Goal: Task Accomplishment & Management: Manage account settings

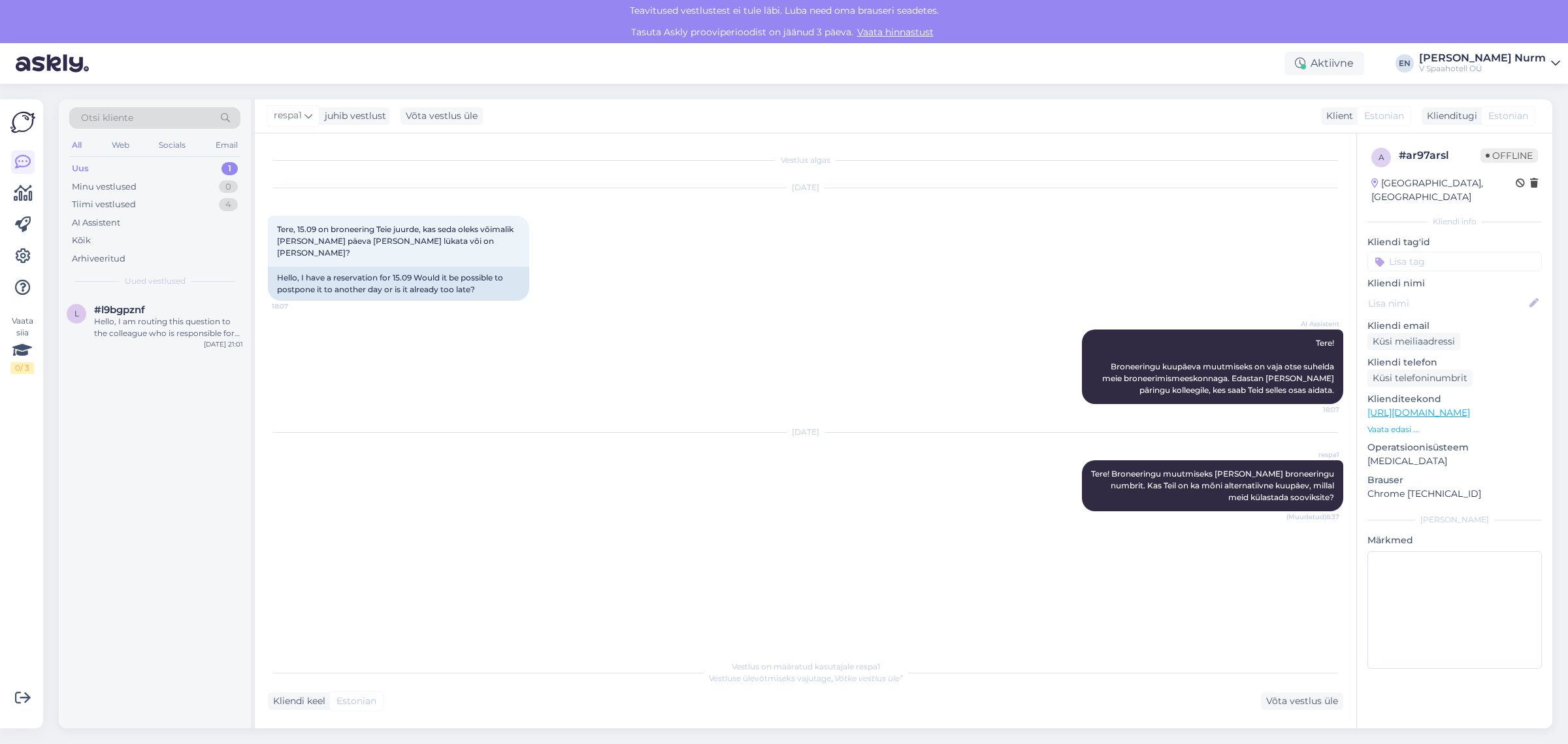
click at [871, 8] on div "Teavitused vestlustest ei tule läbi. Luba need oma brauseri seadetes." at bounding box center [784, 11] width 1568 height 22
drag, startPoint x: 946, startPoint y: 13, endPoint x: 573, endPoint y: 10, distance: 373.0
click at [573, 10] on div "Teavitused vestlustest ei tule läbi. Luba need oma brauseri seadetes." at bounding box center [784, 11] width 1568 height 22
click at [116, 190] on div "Minu vestlused" at bounding box center [104, 187] width 65 height 13
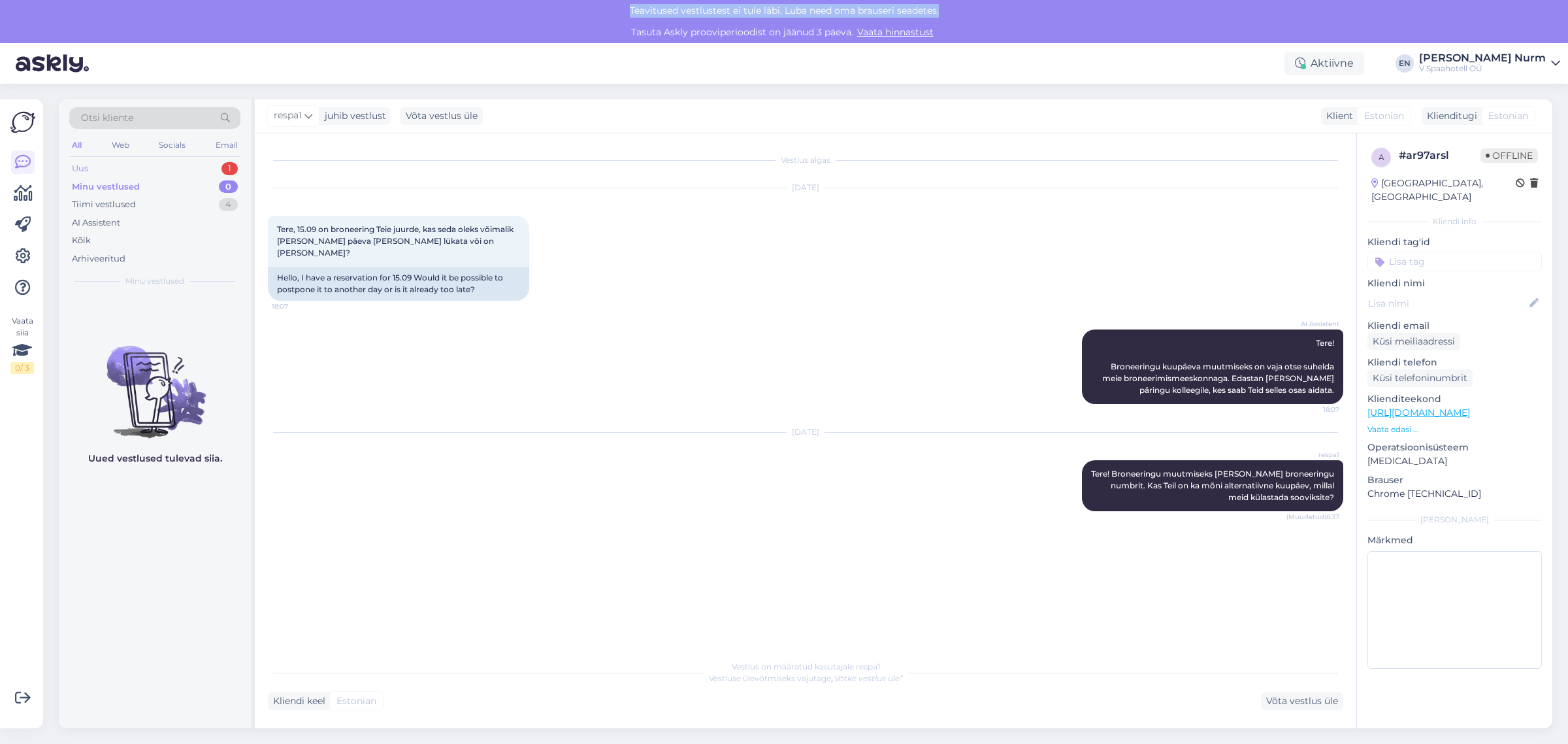
click at [93, 166] on div "Uus 1" at bounding box center [155, 168] width 171 height 18
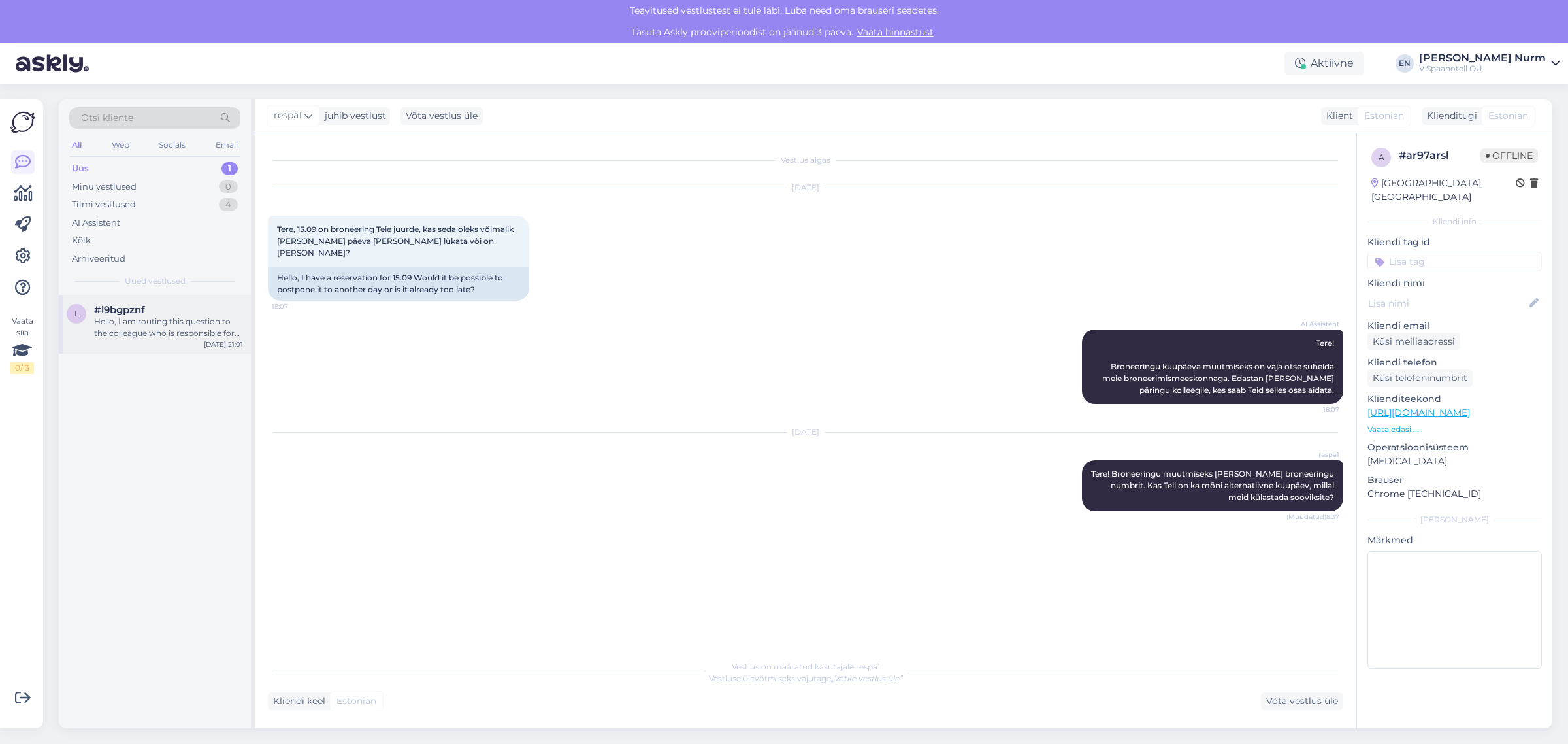
click at [163, 325] on div "Hello, I am routing this question to the colleague who is responsible for this …" at bounding box center [168, 328] width 149 height 23
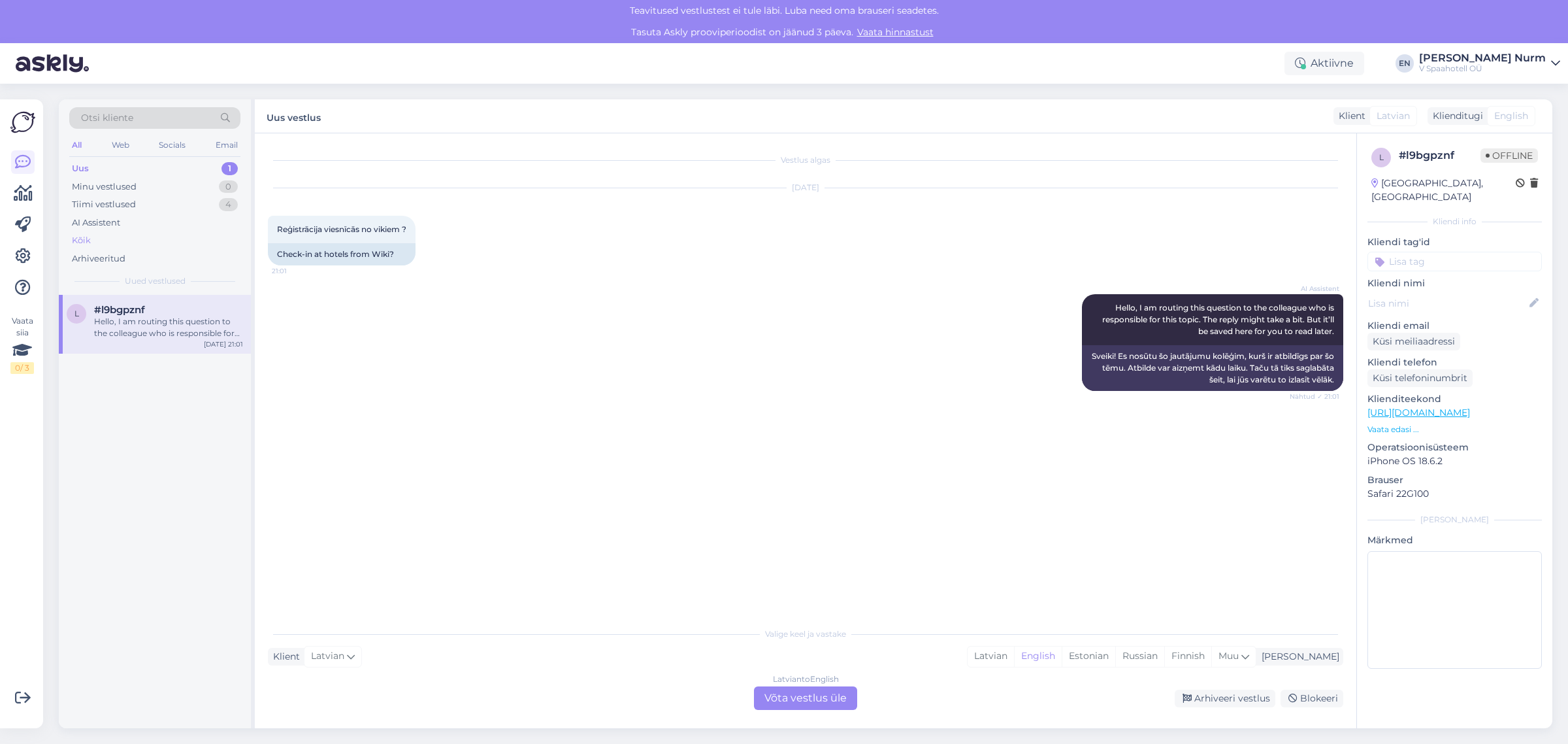
click at [96, 236] on div "Kõik" at bounding box center [155, 240] width 171 height 18
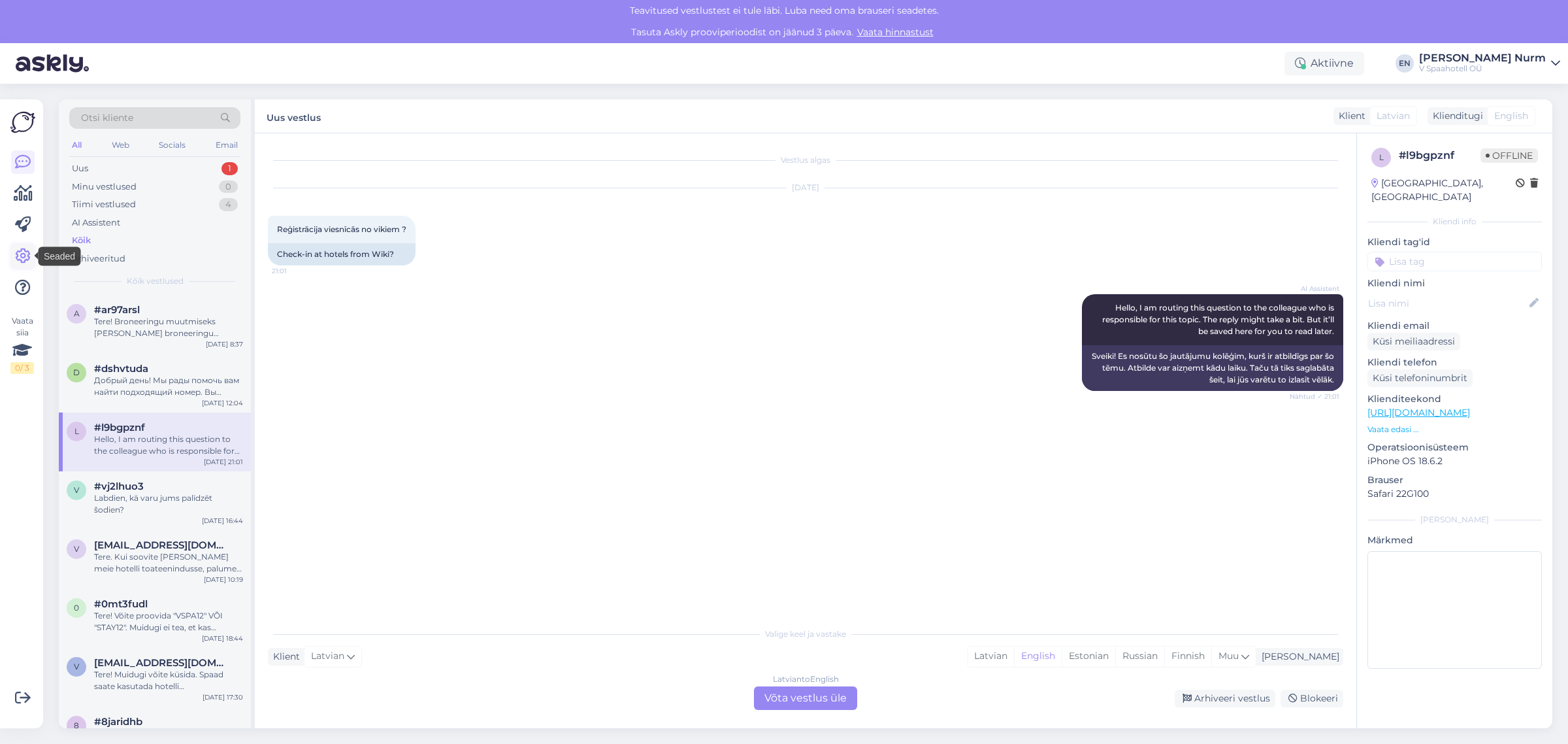
click at [23, 248] on icon at bounding box center [23, 256] width 16 height 16
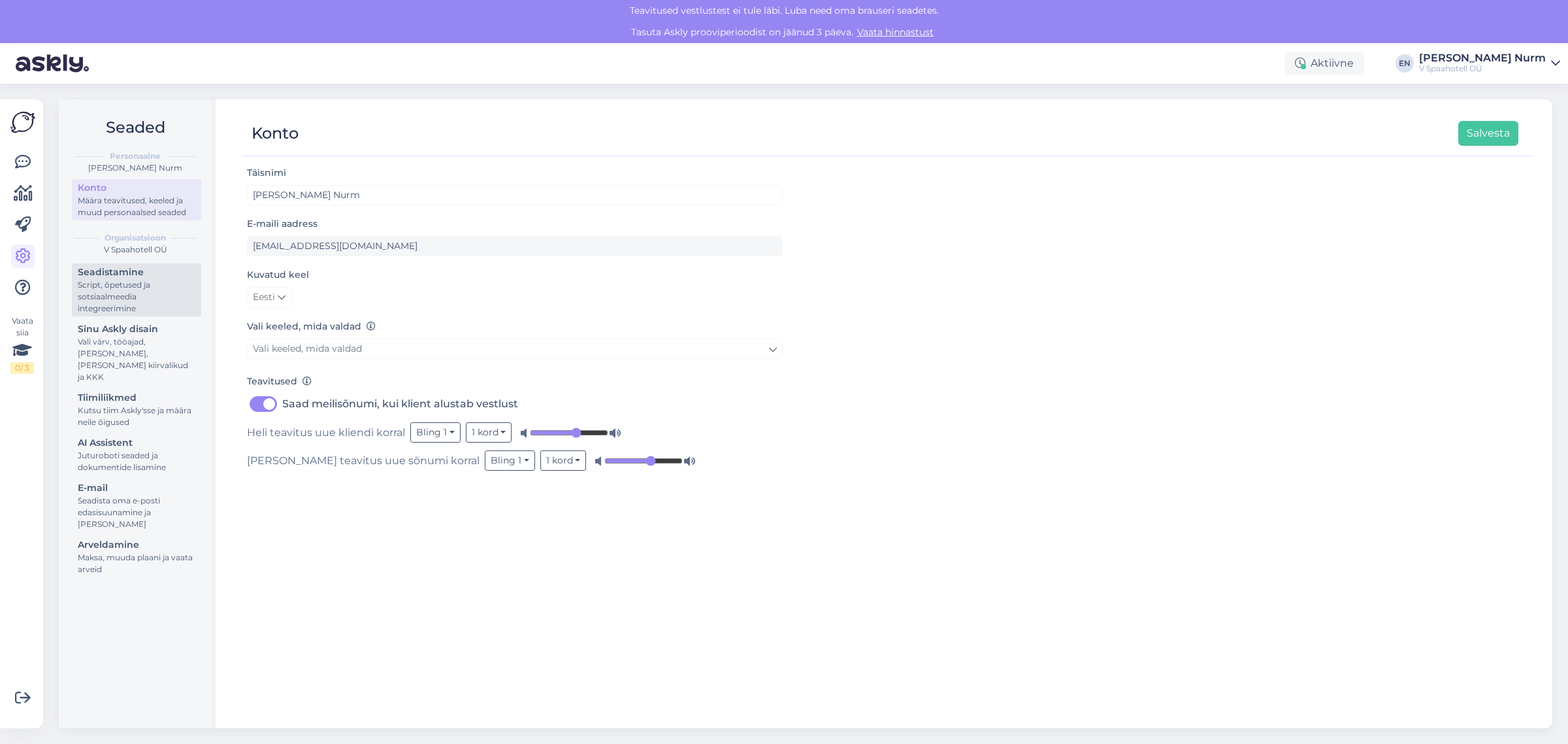
click at [106, 292] on div "Script, õpetused ja sotsiaalmeedia integreerimine" at bounding box center [136, 297] width 117 height 35
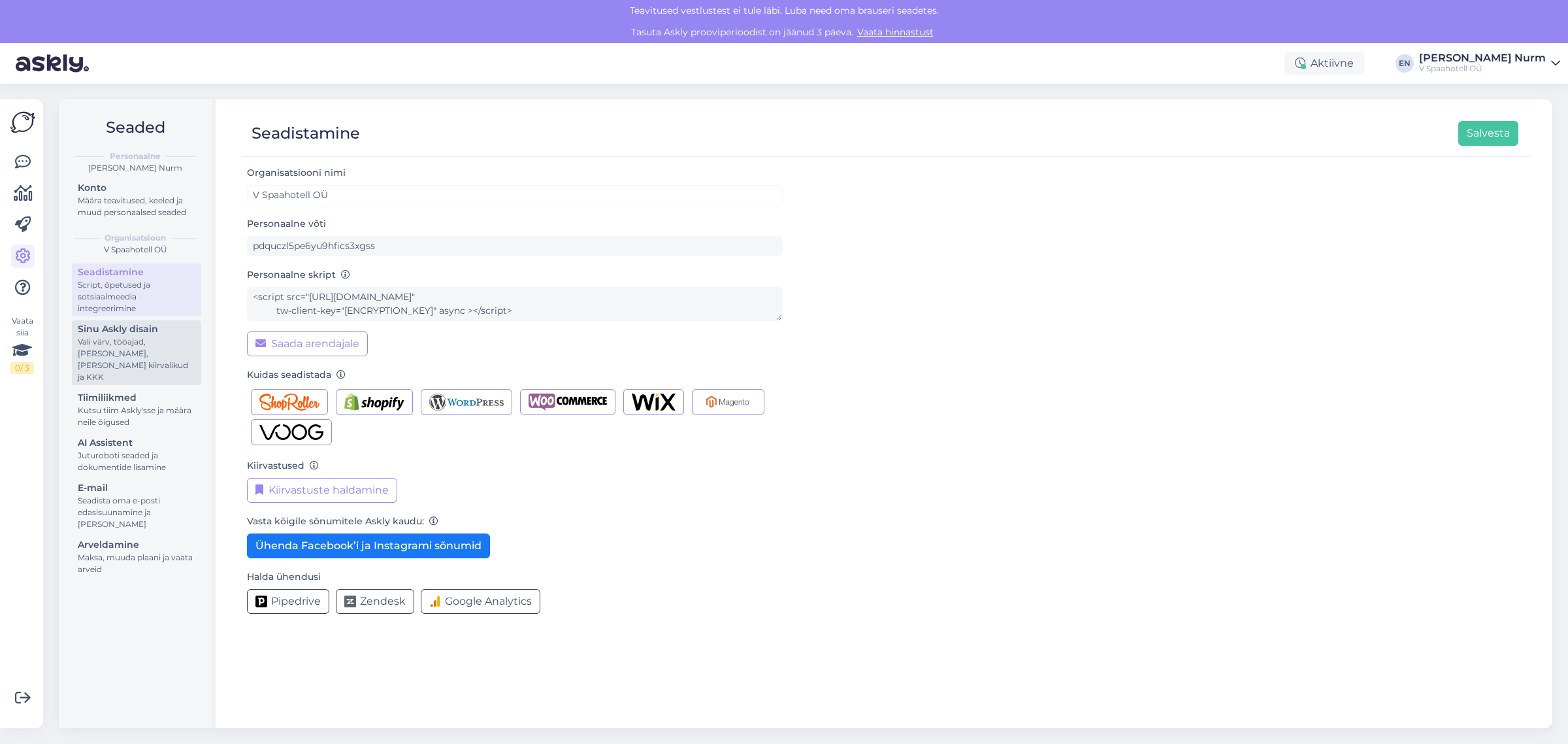
click at [124, 341] on div "Vali värv, tööajad, [PERSON_NAME], [PERSON_NAME] kiirvalikud ja KKK" at bounding box center [136, 360] width 117 height 47
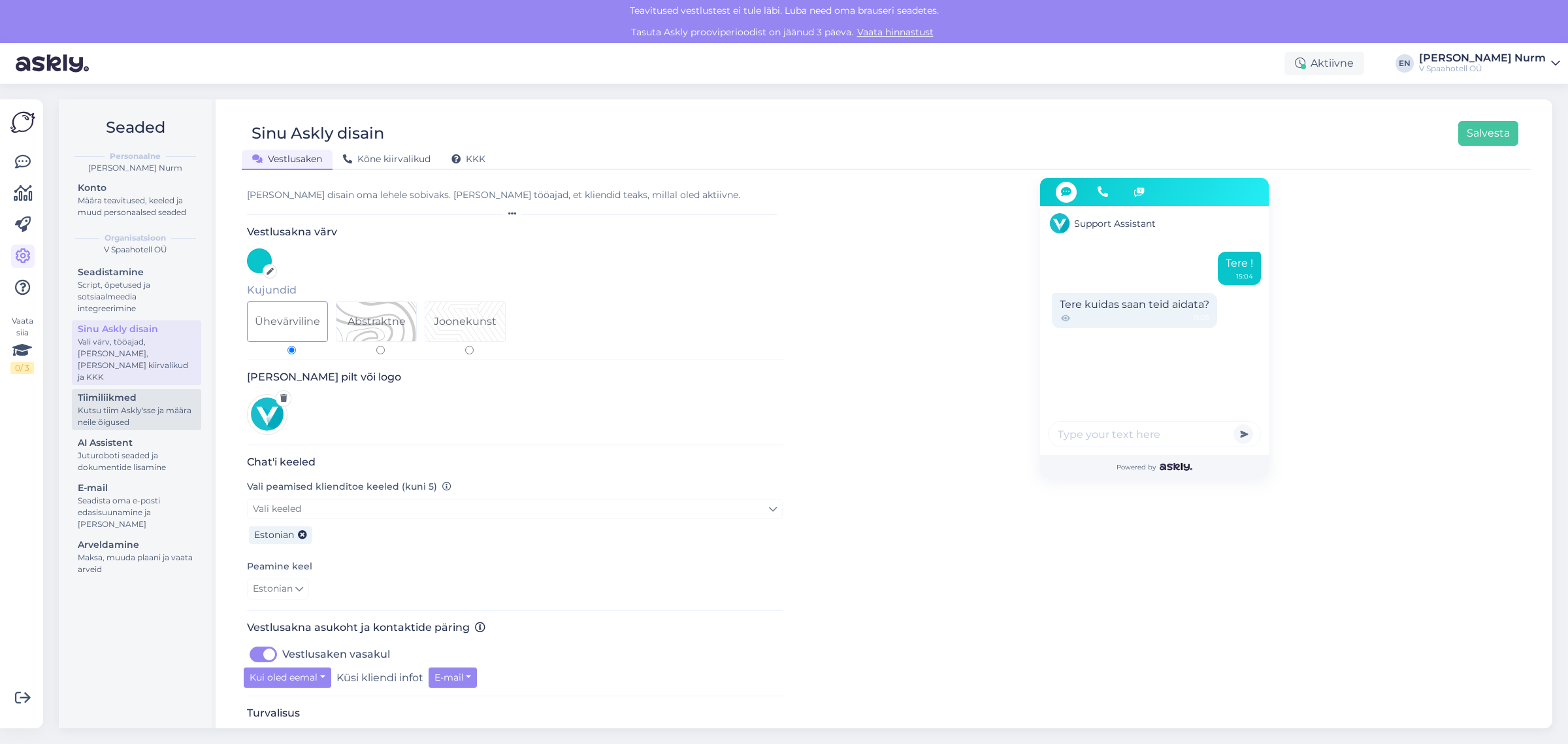
click at [126, 405] on div "Kutsu tiim Askly'sse ja määra neile õigused" at bounding box center [136, 416] width 117 height 23
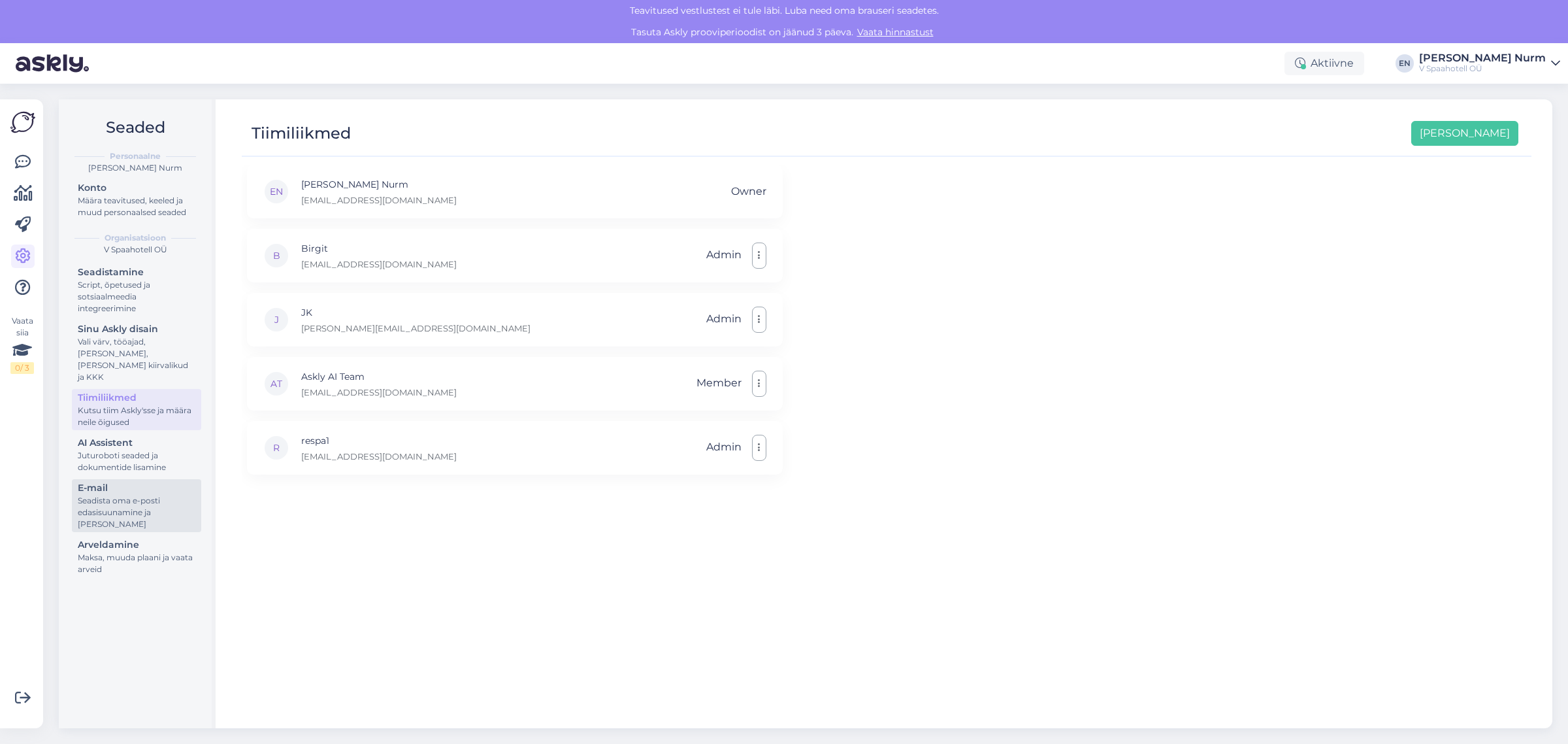
click at [125, 498] on div "Seadista oma e-posti edasisuunamine ja [PERSON_NAME]" at bounding box center [136, 512] width 117 height 35
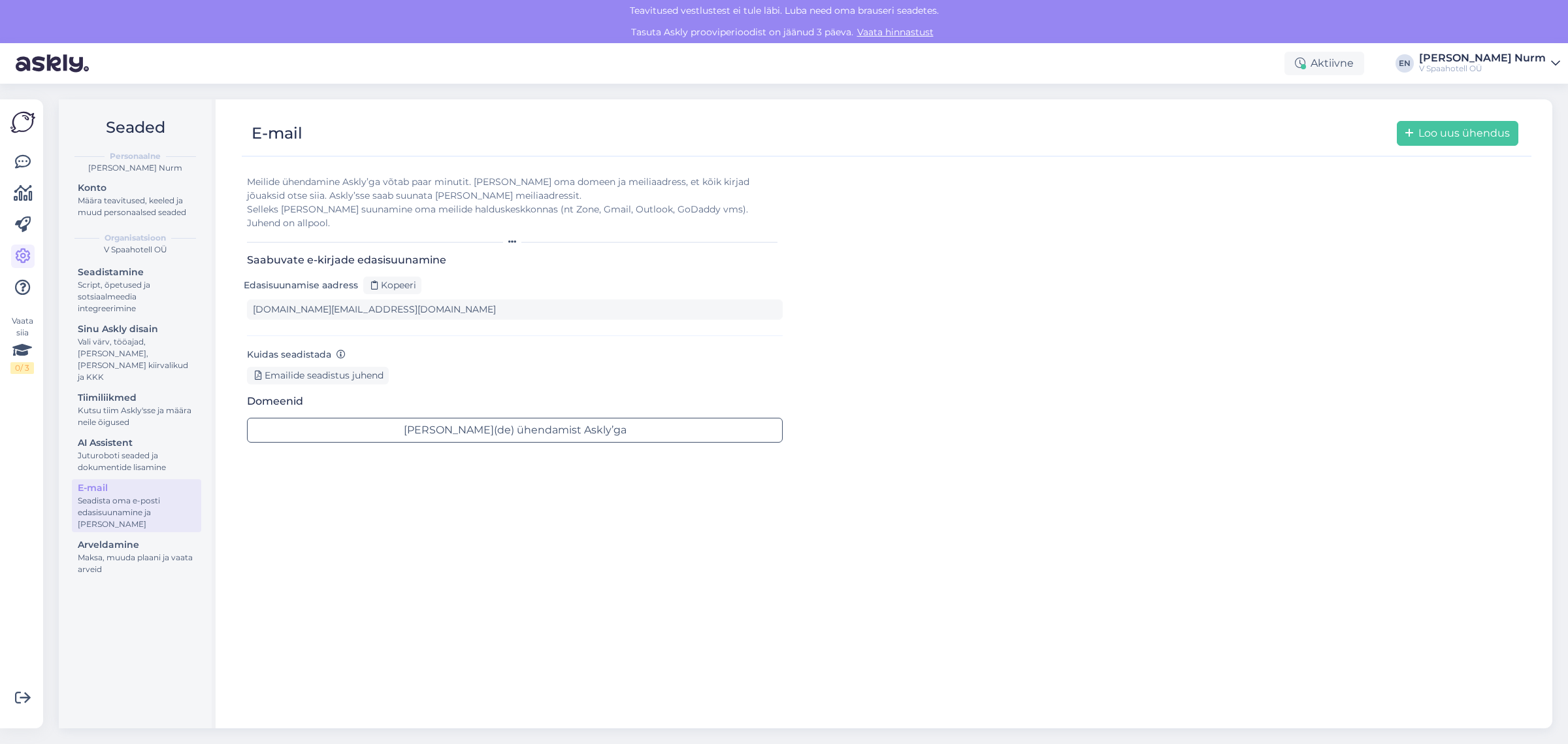
click at [23, 123] on img at bounding box center [23, 123] width 25 height 25
click at [108, 405] on div "Kutsu tiim Askly'sse ja määra neile õigused" at bounding box center [136, 416] width 117 height 23
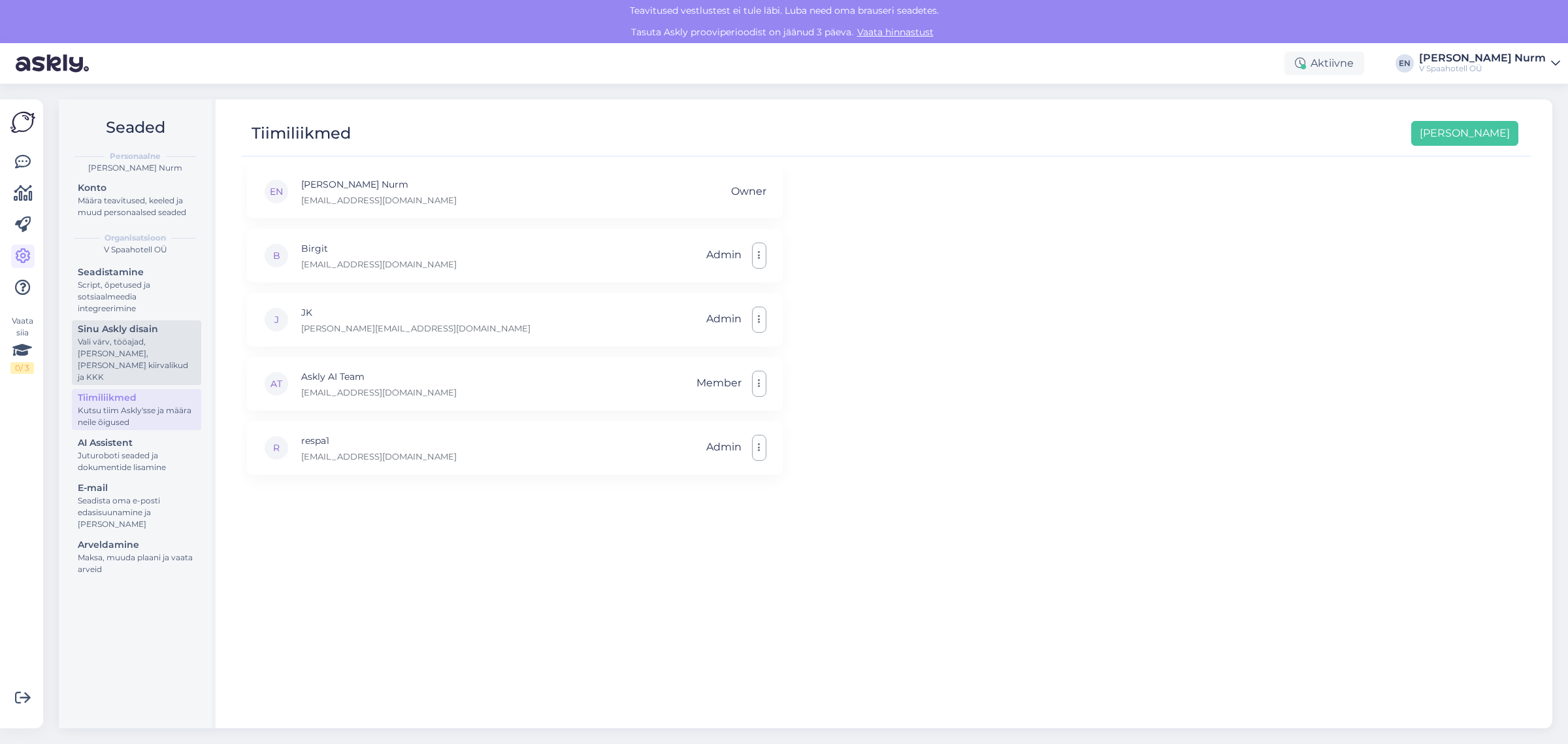
click at [128, 357] on div "Vali värv, tööajad, [PERSON_NAME], [PERSON_NAME] kiirvalikud ja KKK" at bounding box center [136, 360] width 117 height 47
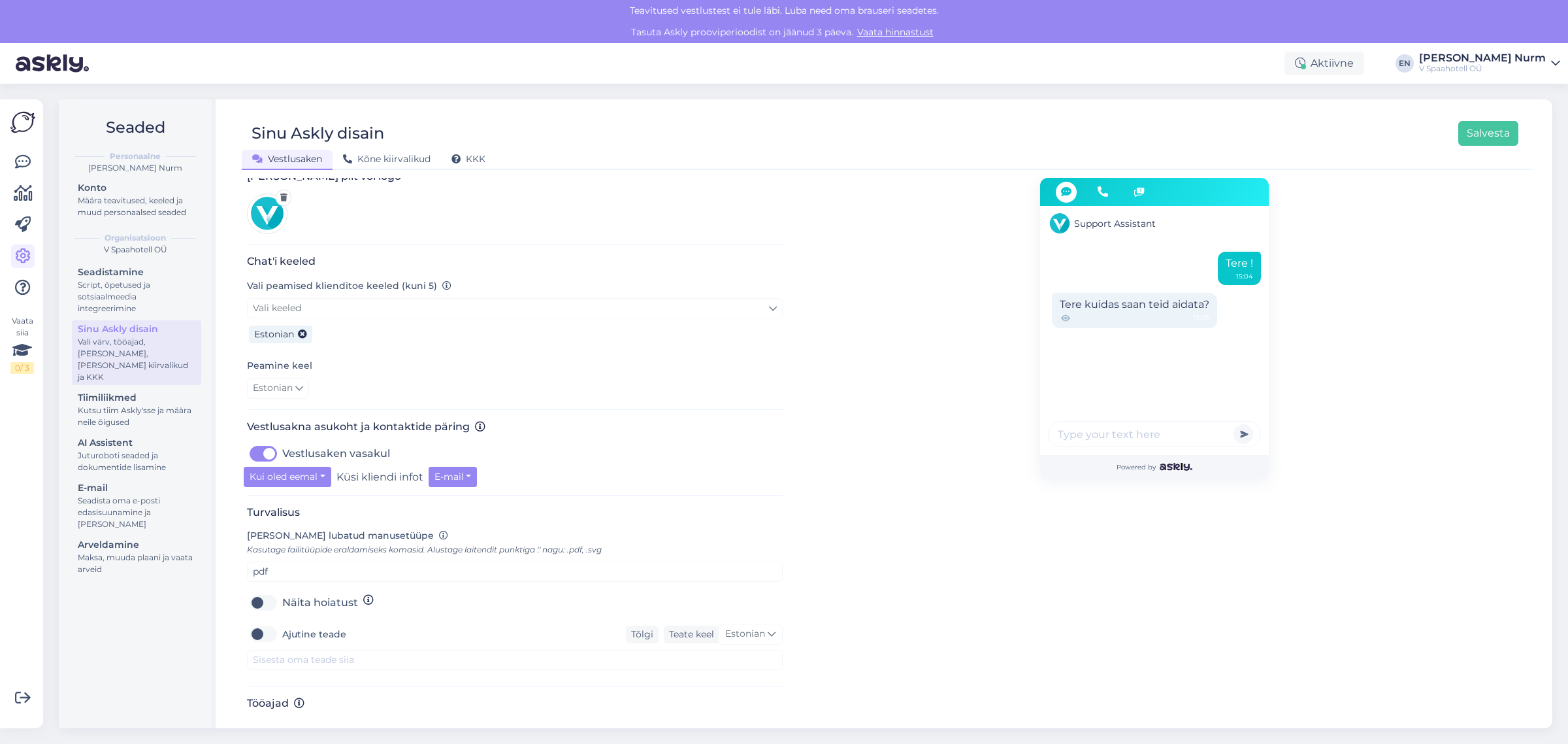
scroll to position [220, 0]
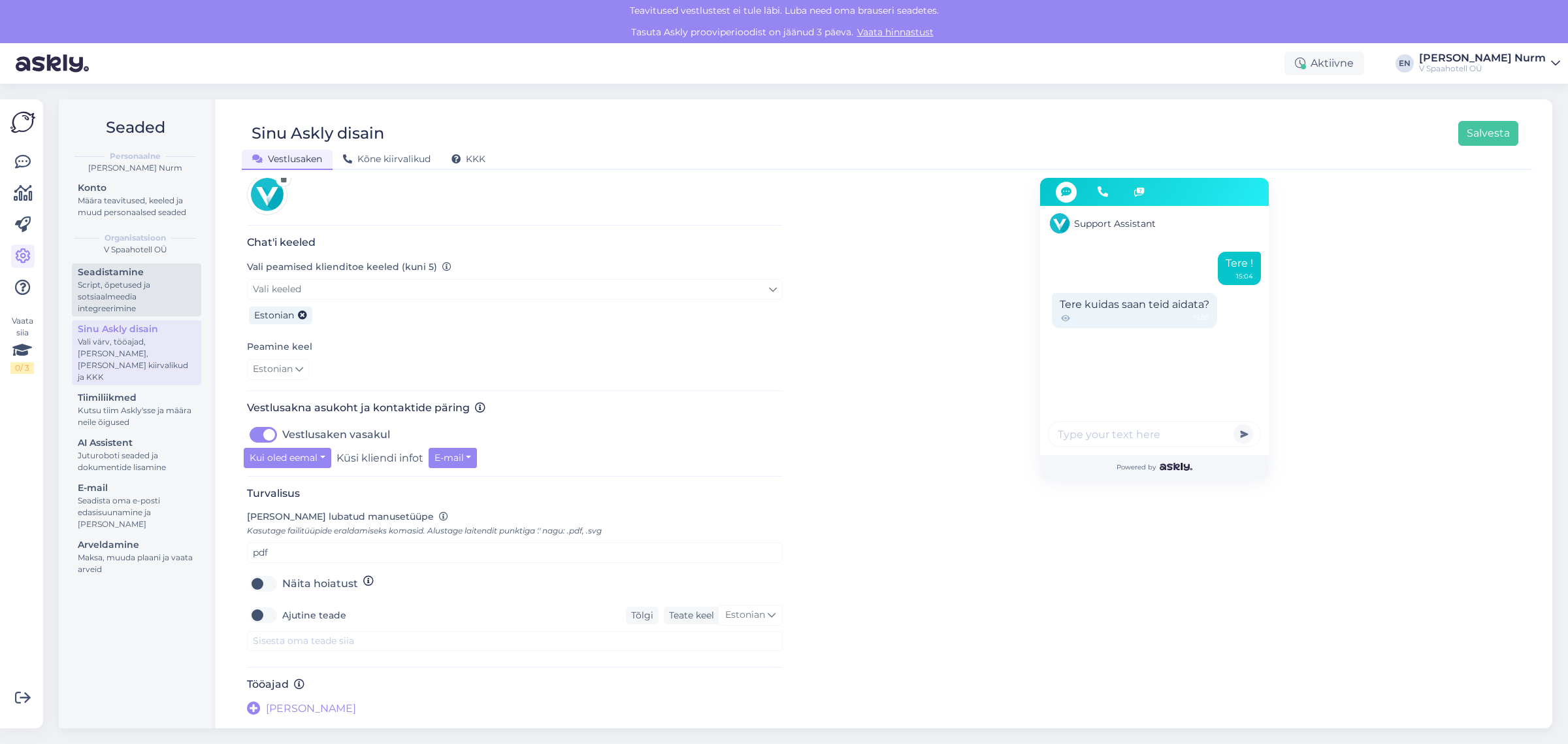
click at [122, 285] on div "Script, õpetused ja sotsiaalmeedia integreerimine" at bounding box center [136, 297] width 117 height 35
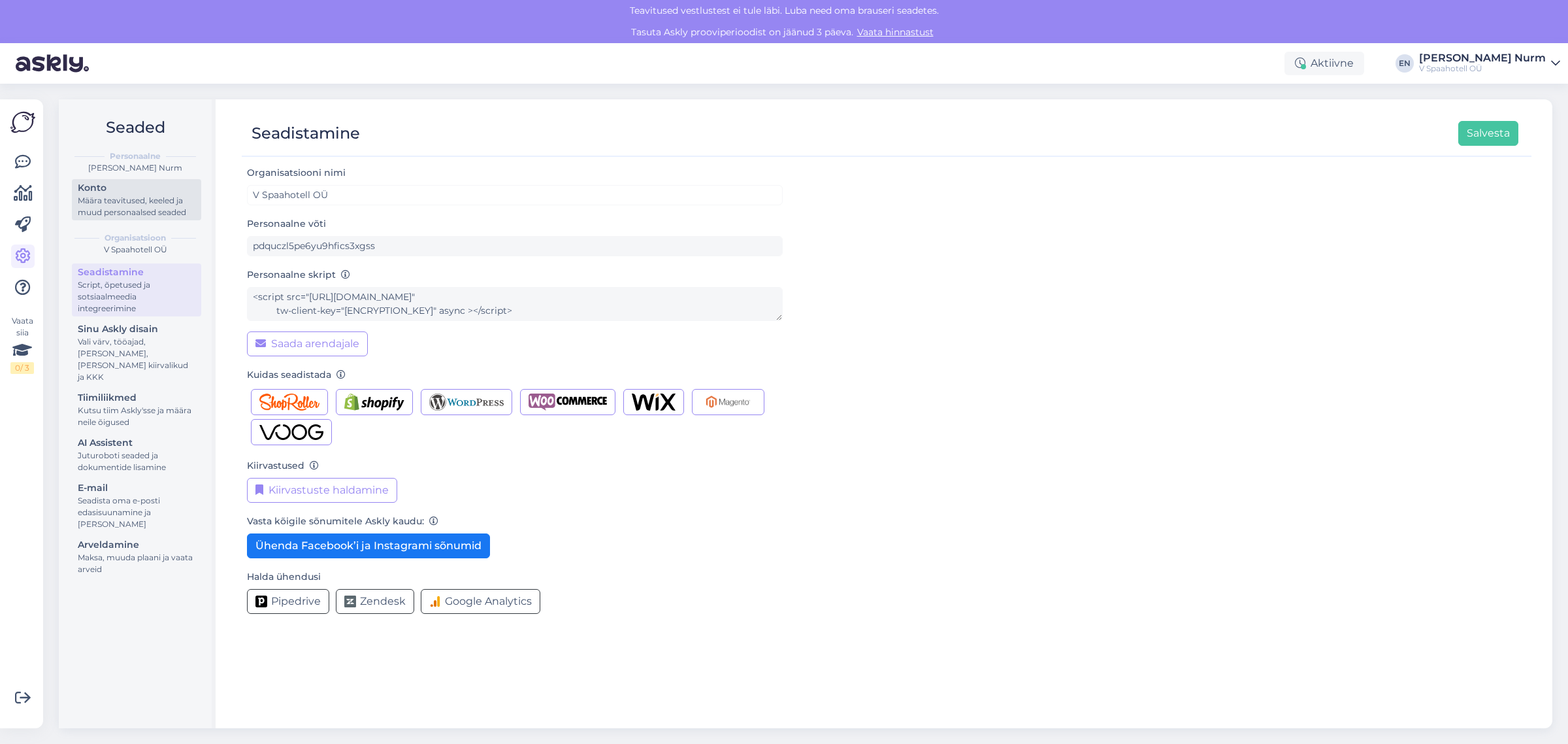
click at [115, 201] on div "Määra teavitused, keeled ja muud personaalsed seaded" at bounding box center [136, 206] width 117 height 23
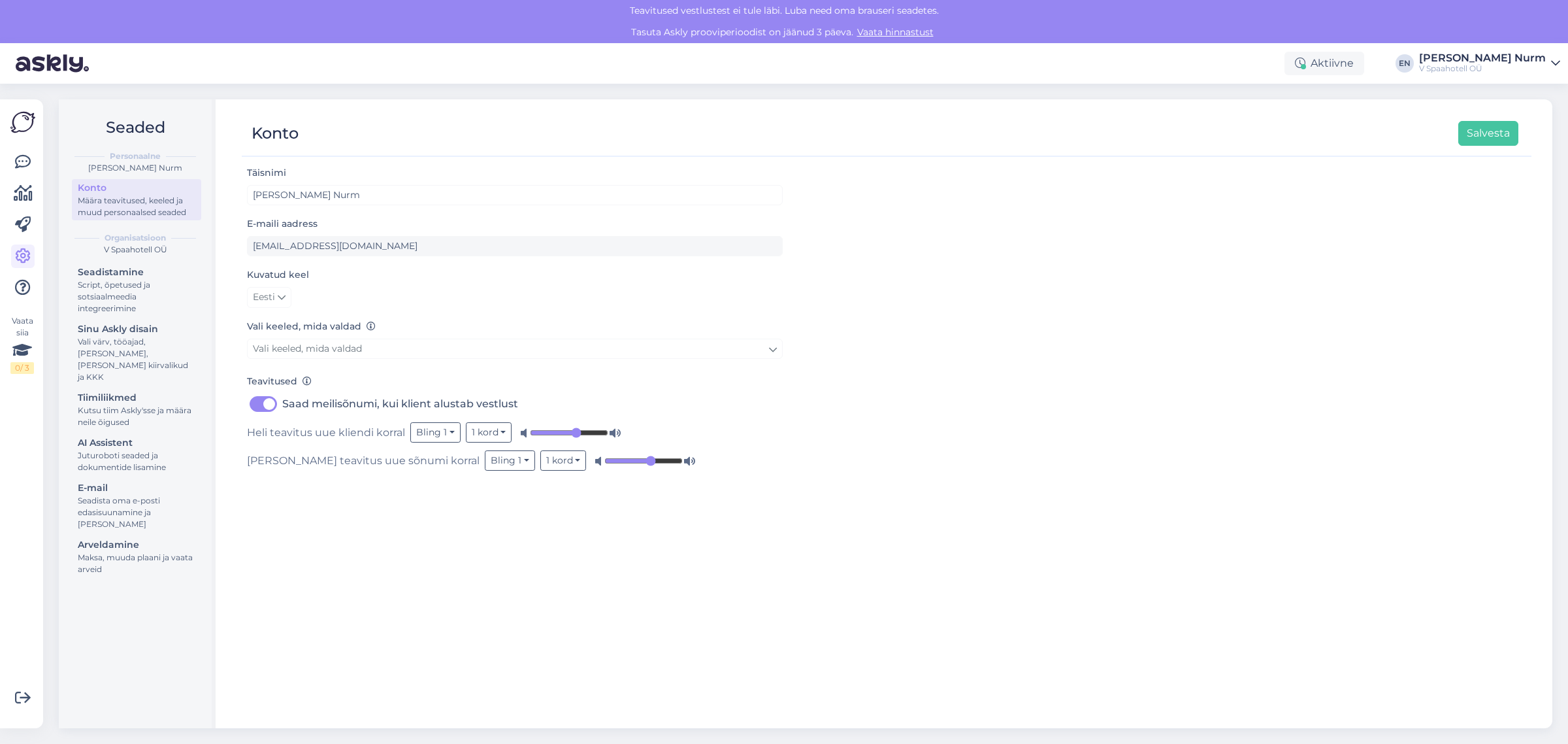
click at [282, 406] on label "Saad meilisõnumi, kui klient alustab vestlust" at bounding box center [400, 403] width 236 height 21
click at [252, 406] on input "Saad meilisõnumi, kui klient alustab vestlust" at bounding box center [263, 403] width 33 height 21
click at [282, 406] on label "Saad meilisõnumi, kui klient alustab vestlust" at bounding box center [400, 403] width 236 height 21
click at [269, 406] on input "Saad meilisõnumi, kui klient alustab vestlust" at bounding box center [263, 403] width 33 height 21
checkbox input "true"
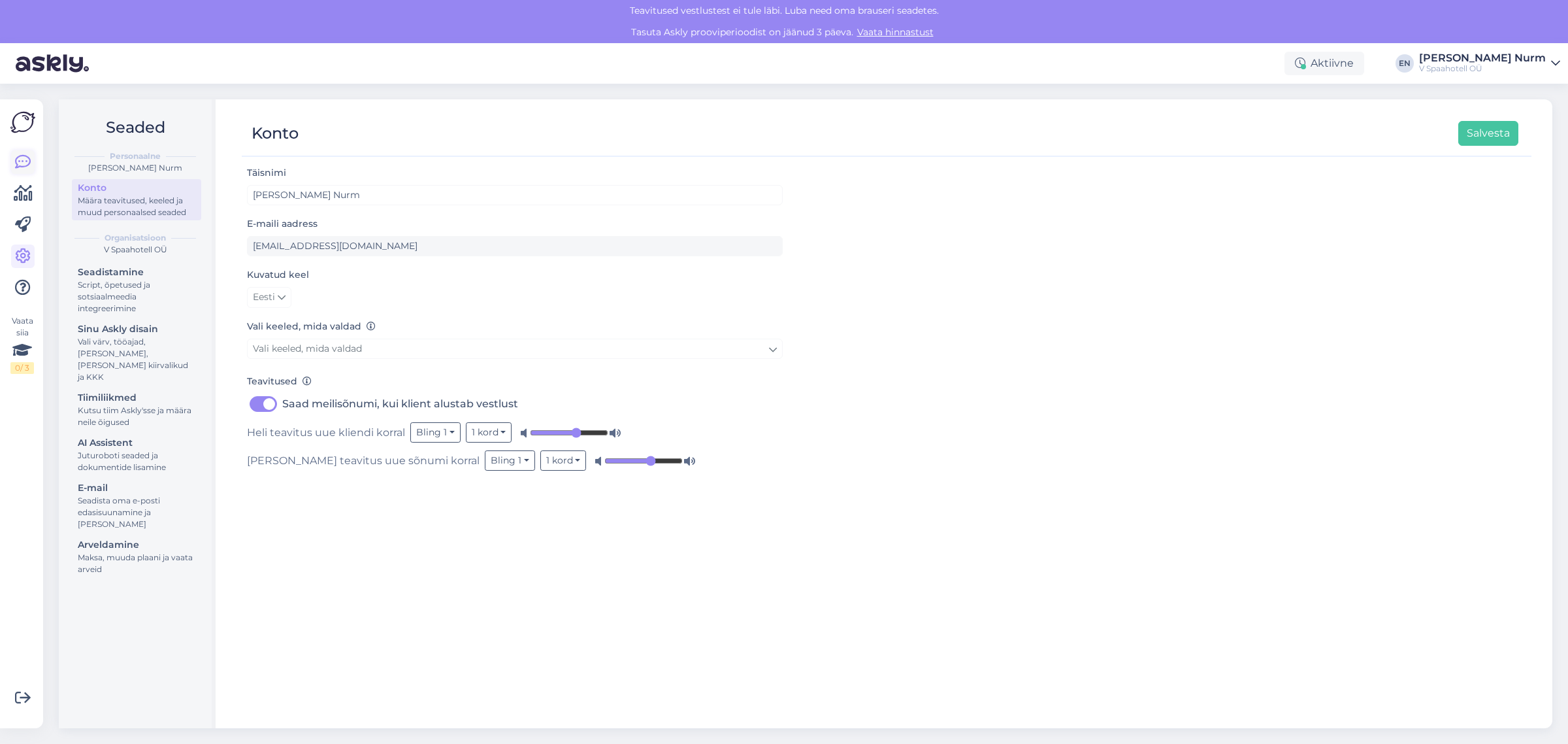
click at [14, 158] on link at bounding box center [23, 162] width 23 height 23
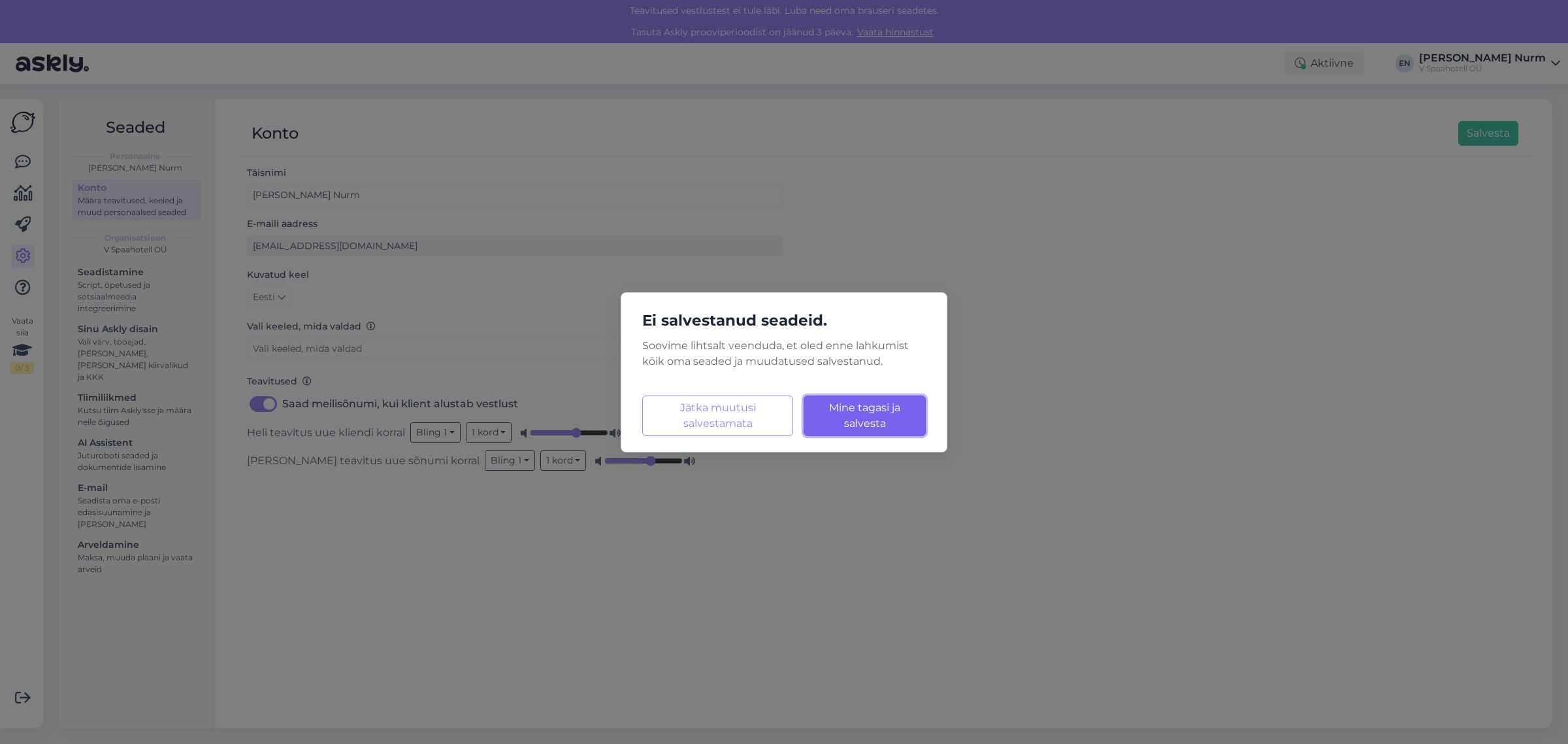
click at [884, 420] on span "Mine tagasi ja salvesta" at bounding box center [865, 415] width 71 height 28
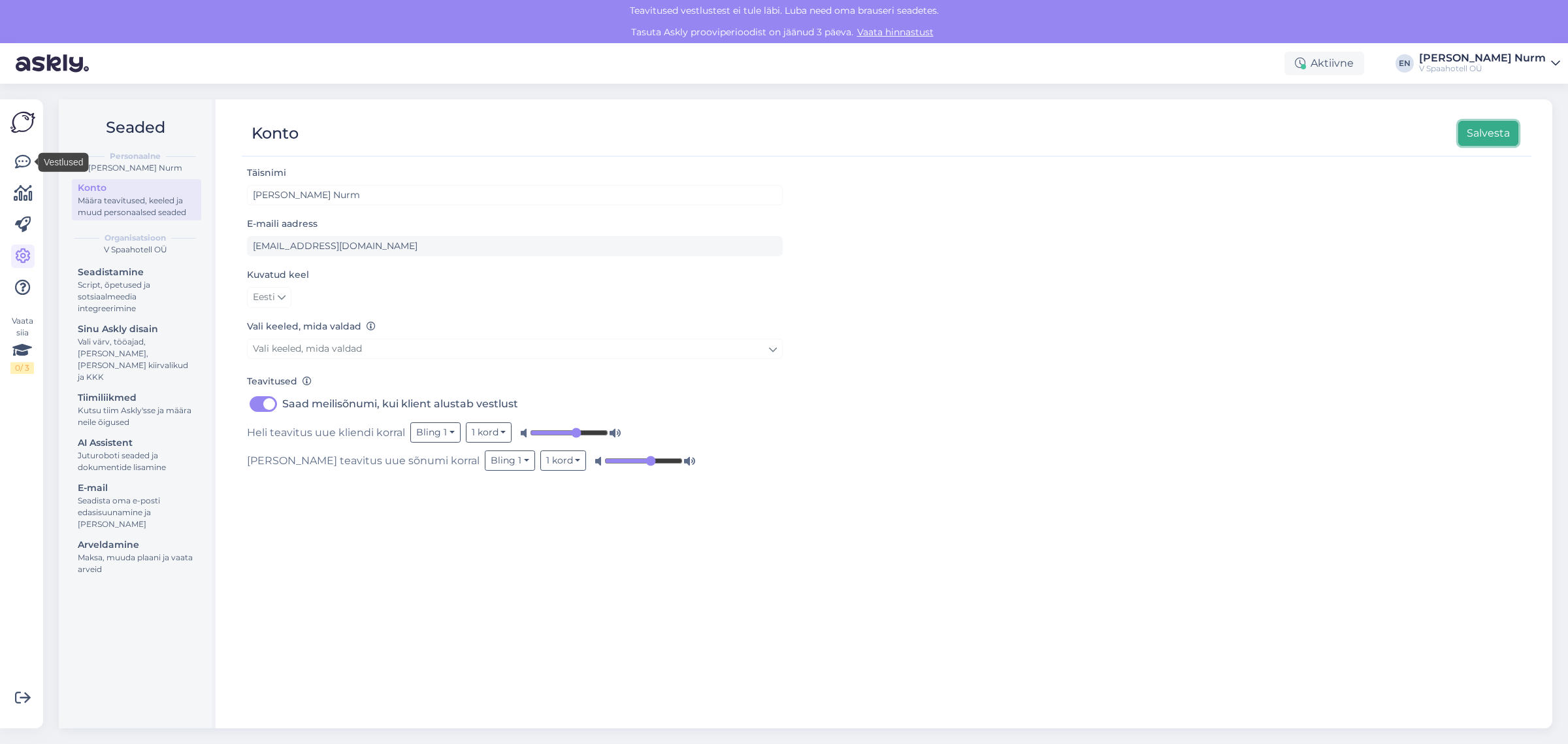
click at [1494, 135] on button "Salvesta" at bounding box center [1489, 133] width 60 height 25
click at [1479, 136] on button "Salvesta" at bounding box center [1489, 133] width 60 height 25
click at [20, 129] on img at bounding box center [23, 123] width 25 height 25
click at [24, 152] on link at bounding box center [23, 162] width 23 height 23
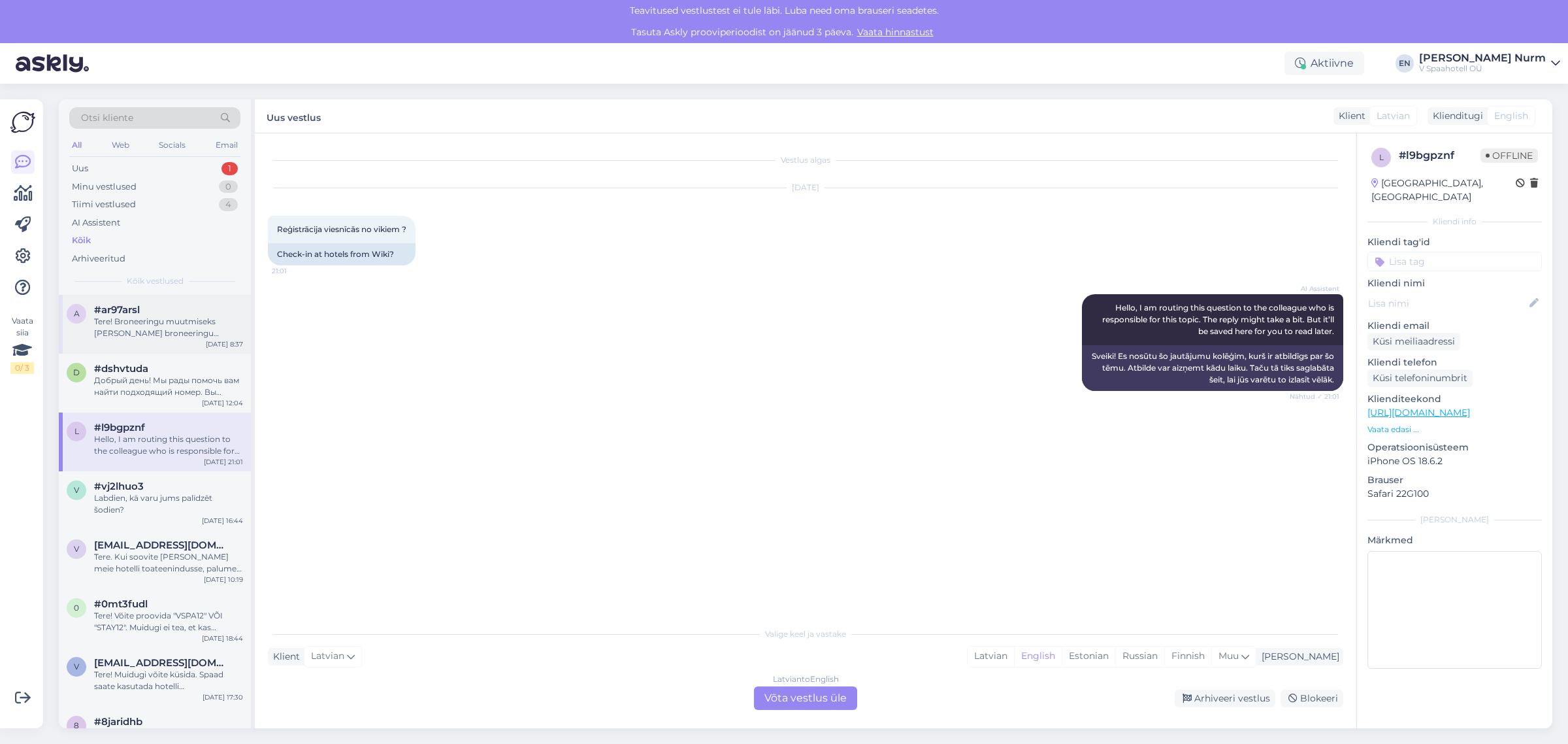
click at [138, 329] on div "Tere! Broneeringu muutmiseks [PERSON_NAME] broneeringu numbrit. Kas Teil on ka …" at bounding box center [168, 328] width 149 height 23
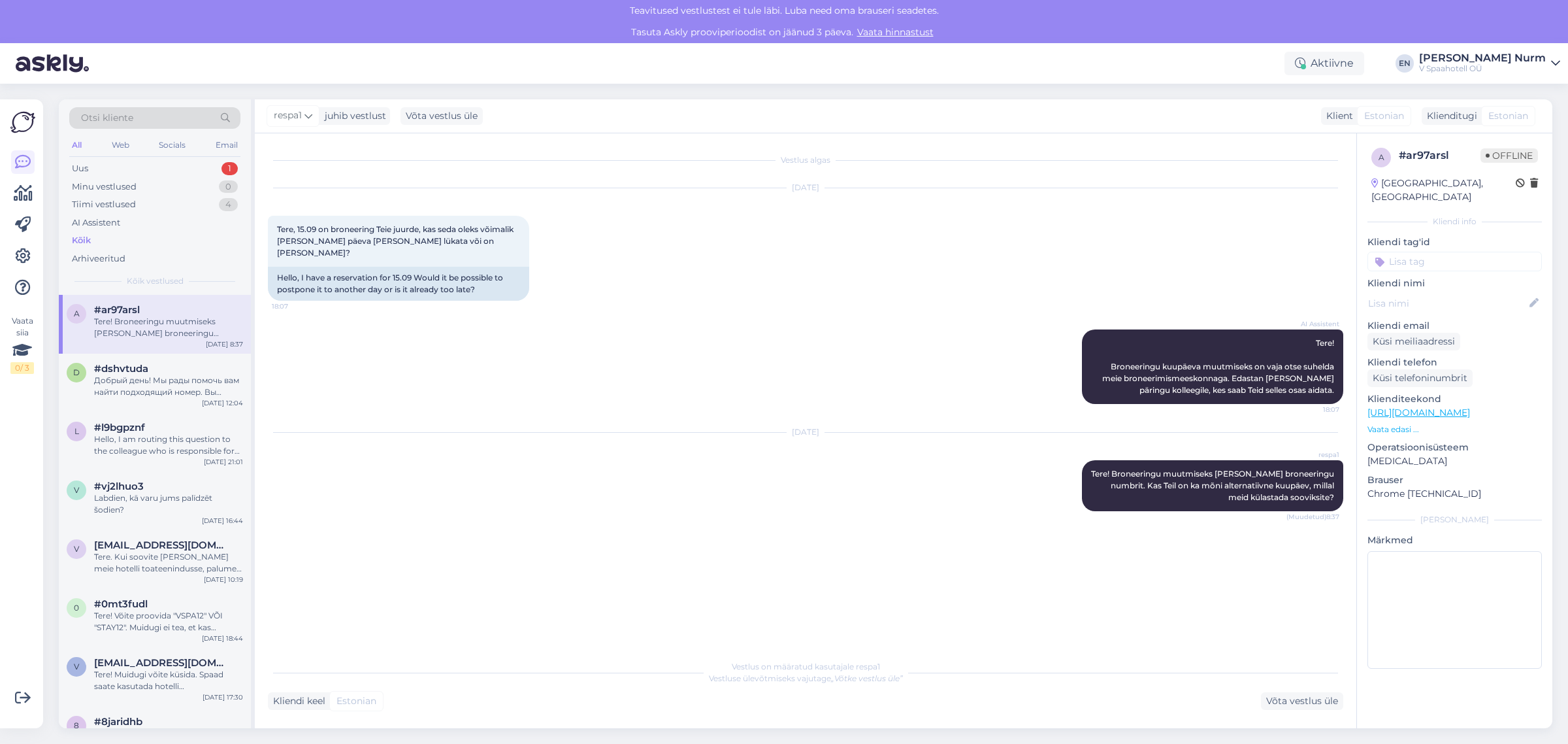
click at [20, 124] on img at bounding box center [23, 123] width 25 height 25
